Goal: Task Accomplishment & Management: Use online tool/utility

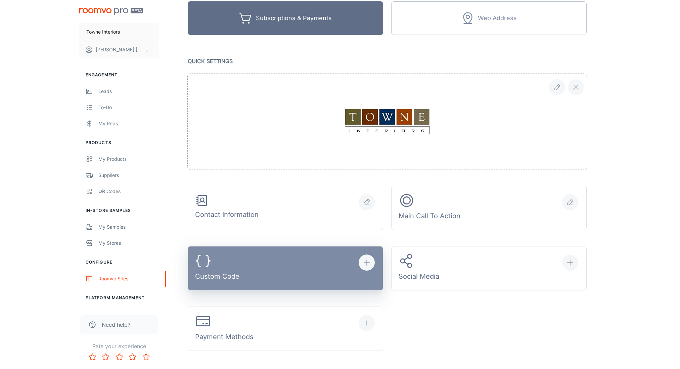
scroll to position [80, 0]
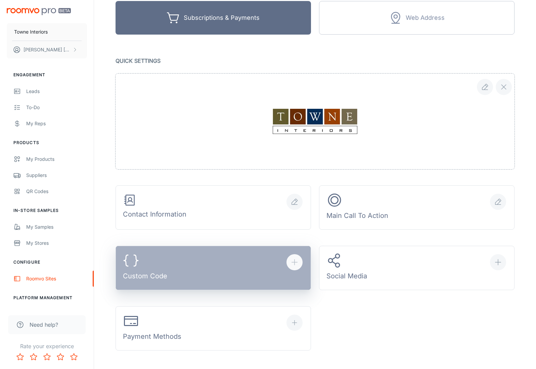
click at [197, 270] on button "Custom Code" at bounding box center [212, 268] width 195 height 44
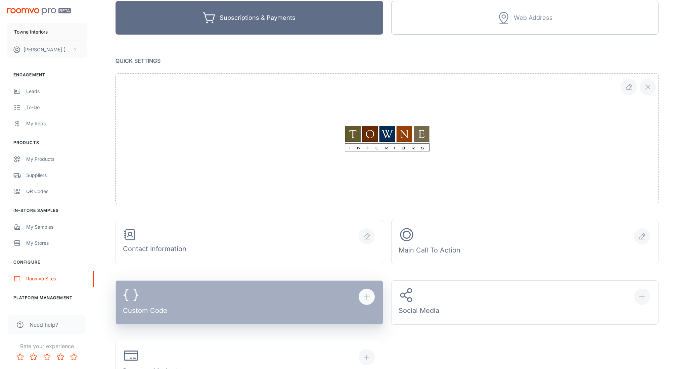
click at [181, 305] on button "Custom Code" at bounding box center [249, 302] width 268 height 44
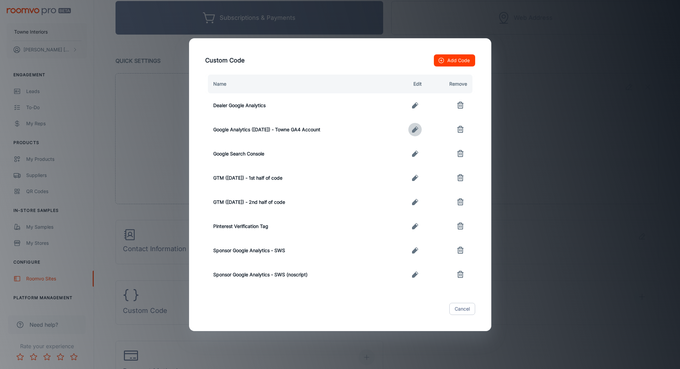
click at [416, 129] on icon "button" at bounding box center [415, 129] width 6 height 6
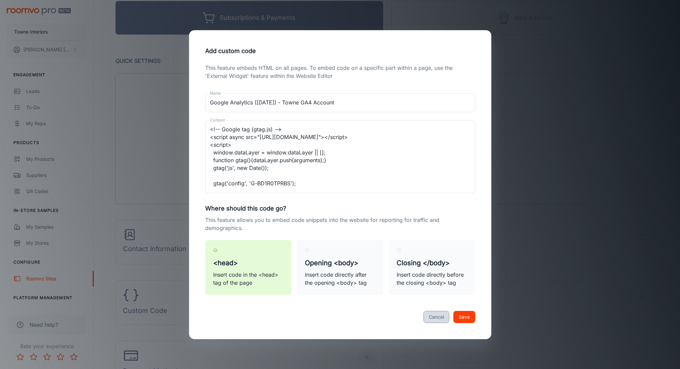
click at [430, 314] on button "Cancel" at bounding box center [436, 317] width 26 height 12
type textarea "<!-- Google tag (gtag.js) --> <script async src="[URL][DOMAIN_NAME]"></script> …"
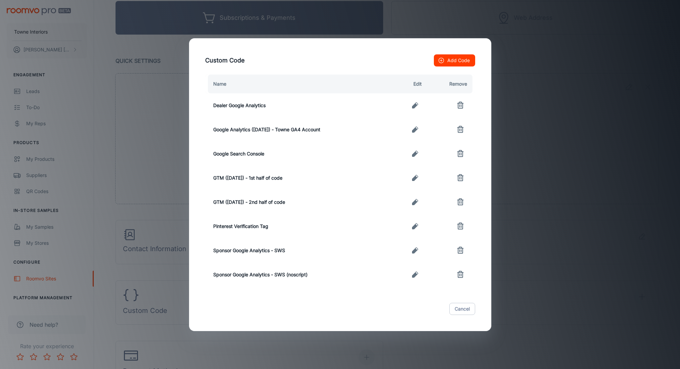
click at [458, 60] on button "Add Code" at bounding box center [454, 60] width 41 height 12
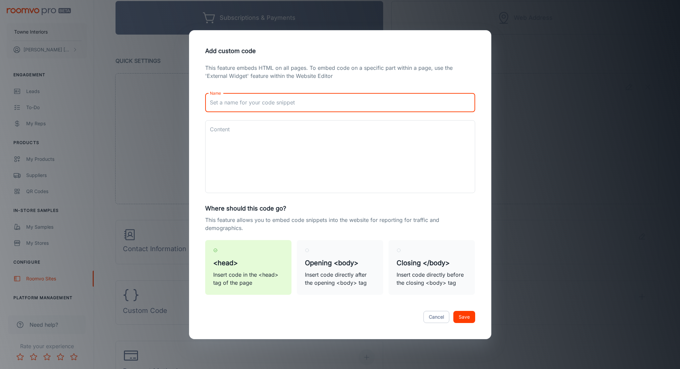
click at [281, 100] on input "Name" at bounding box center [340, 102] width 270 height 19
type input "Meta Pixel Code ([DATE])"
click at [248, 147] on textarea "Content" at bounding box center [340, 157] width 260 height 62
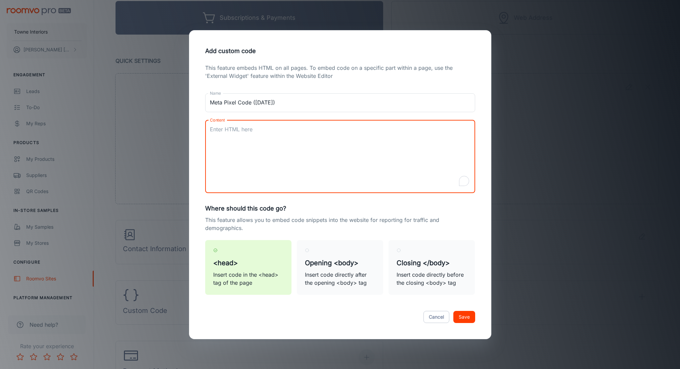
paste textarea "<!-- Meta Pixel Code --> <script> !function(f,b,e,v,n,t,s) {if(f.fbq)return;n=f…"
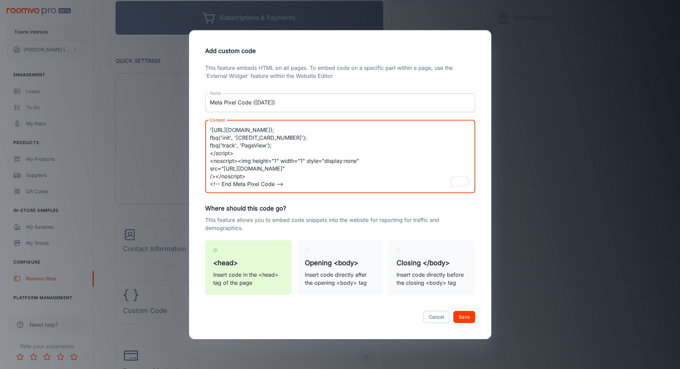
scroll to position [69, 0]
type textarea "<!-- Meta Pixel Code --> <script> !function(f,b,e,v,n,t,s) {if(f.fbq)return;n=f…"
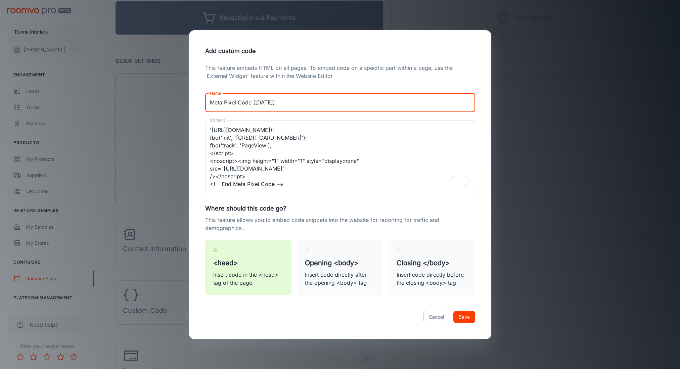
click at [258, 103] on input "Meta Pixel Code ([DATE])" at bounding box center [340, 102] width 270 height 19
type input "Meta Pixel Code ([DATE])"
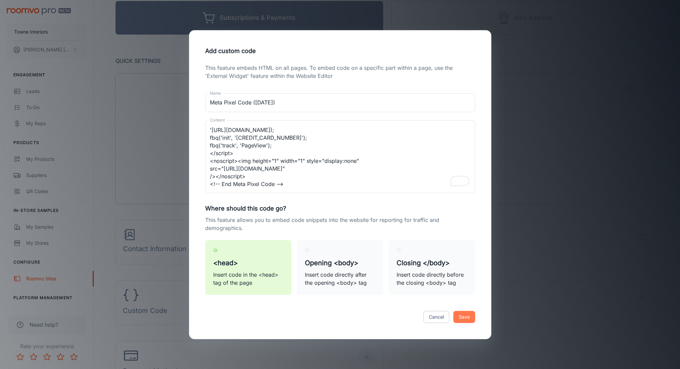
click at [468, 314] on button "Save" at bounding box center [464, 317] width 22 height 12
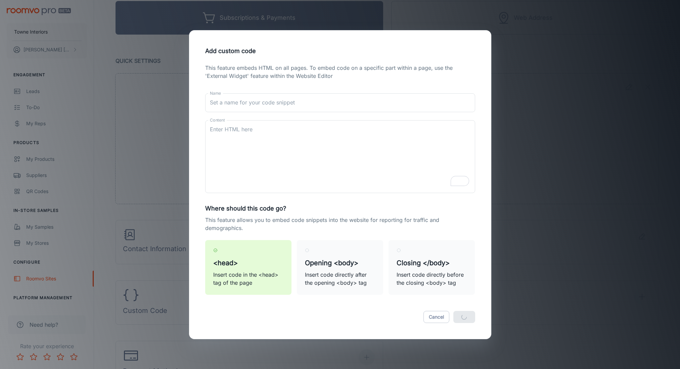
scroll to position [0, 0]
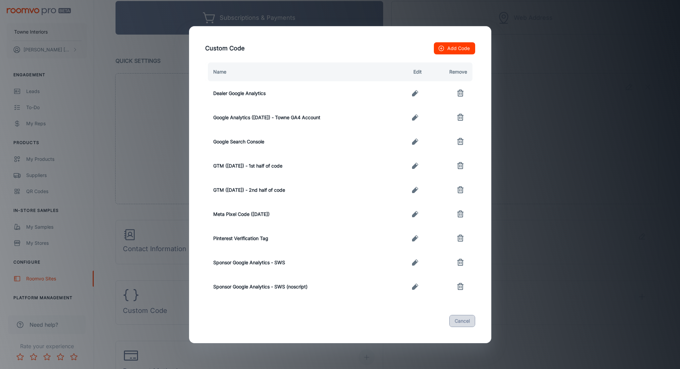
click at [461, 320] on button "Cancel" at bounding box center [462, 321] width 26 height 12
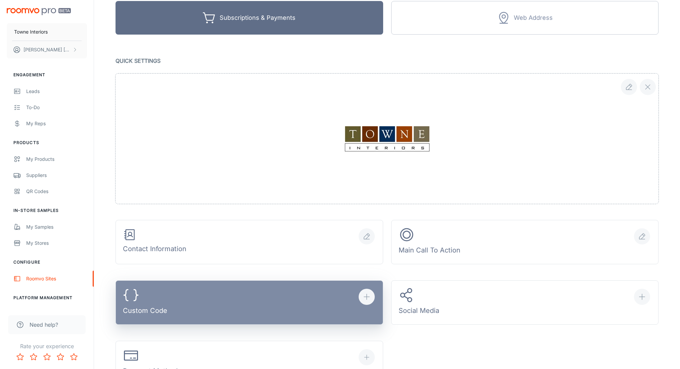
click at [260, 289] on button "Custom Code" at bounding box center [249, 302] width 268 height 44
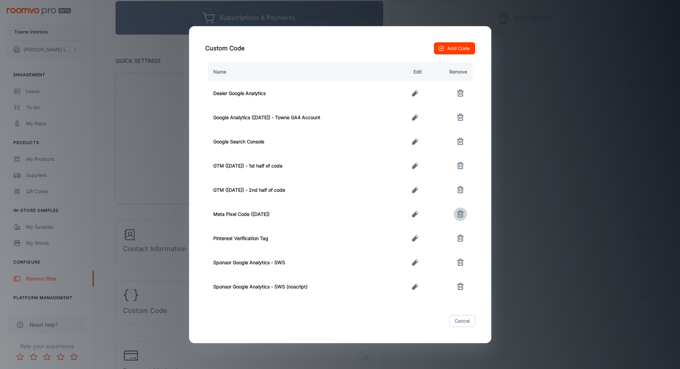
click at [461, 215] on line "button" at bounding box center [461, 214] width 0 height 2
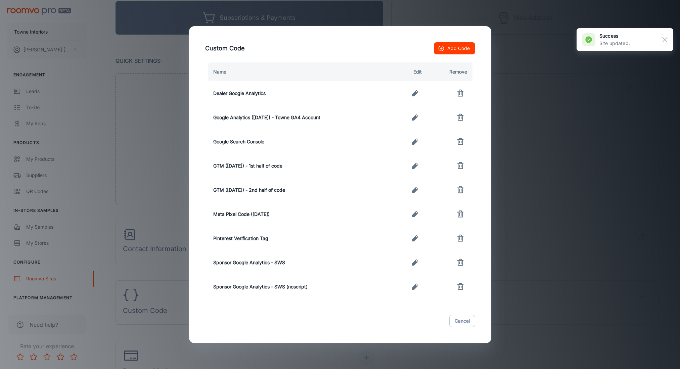
drag, startPoint x: 457, startPoint y: 321, endPoint x: 543, endPoint y: 216, distance: 136.0
click at [457, 321] on button "Cancel" at bounding box center [462, 321] width 26 height 12
